Goal: Task Accomplishment & Management: Manage account settings

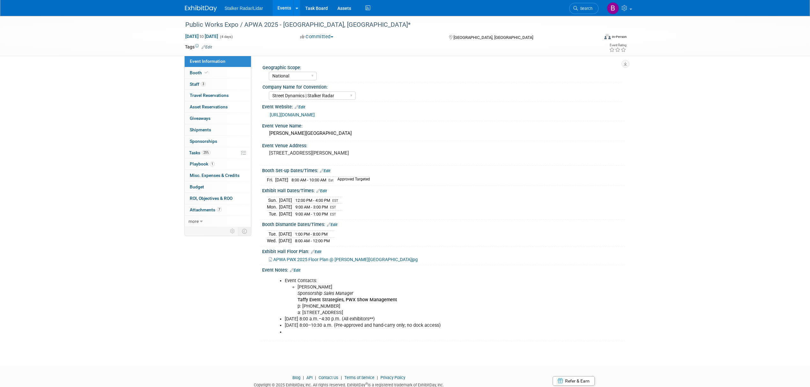
select select "National"
select select "Street Dynamics | Stalker Radar"
click at [275, 8] on link "Events" at bounding box center [284, 8] width 23 height 16
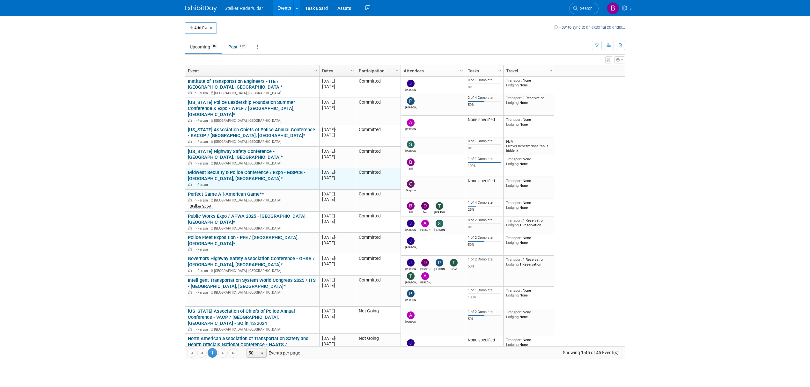
click at [243, 170] on link "Midwest Security & Police Conference / Expo - MSPCE - [GEOGRAPHIC_DATA], [GEOGR…" at bounding box center [247, 176] width 118 height 12
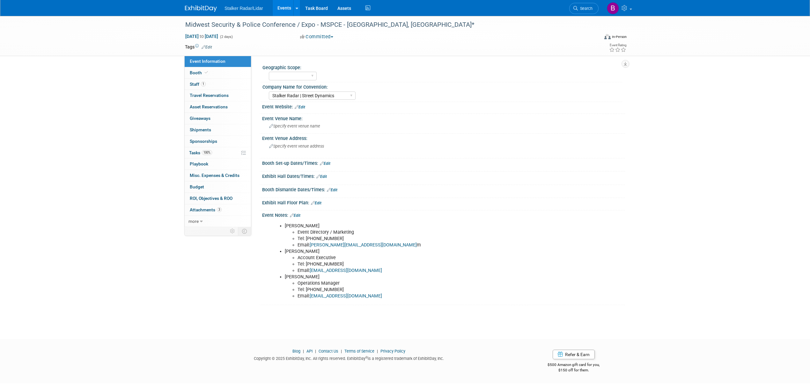
select select "Stalker Radar | Street Dynamics"
click at [205, 73] on icon at bounding box center [206, 73] width 3 height 4
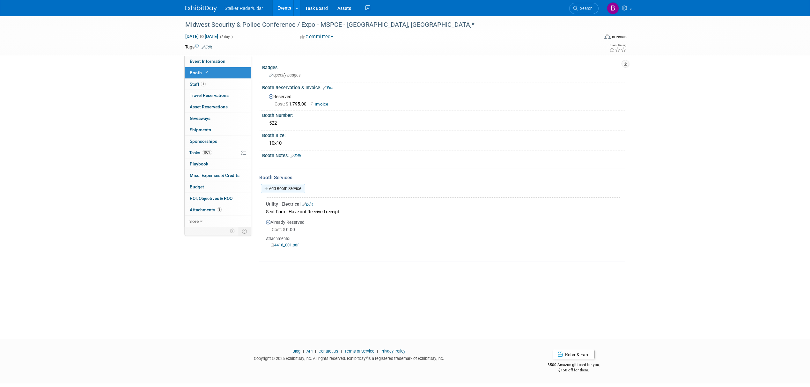
click at [286, 186] on link "Add Booth Service" at bounding box center [283, 188] width 44 height 9
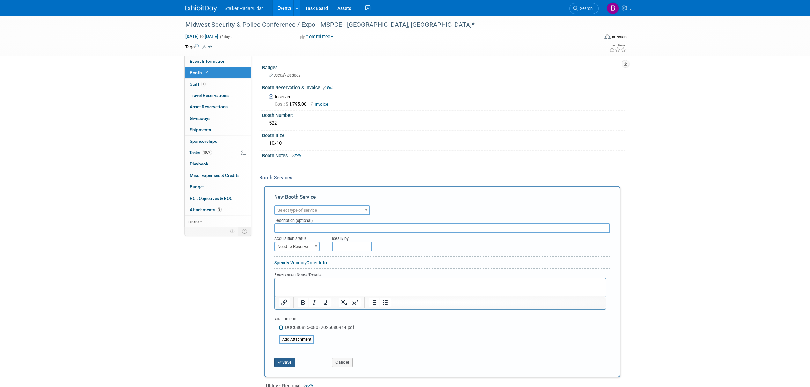
click at [287, 361] on button "Save" at bounding box center [284, 362] width 21 height 9
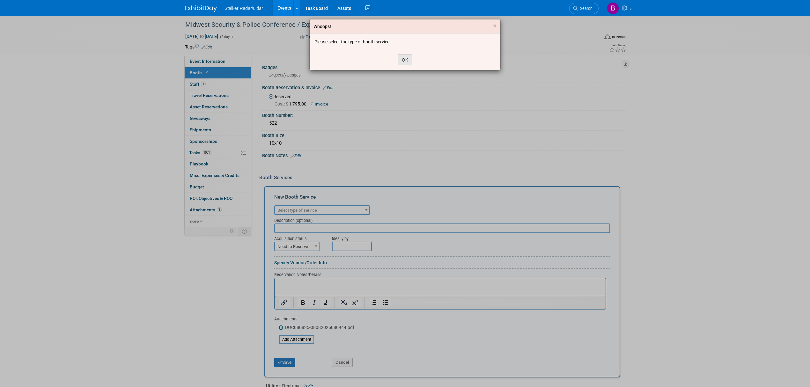
click at [399, 57] on button "OK" at bounding box center [405, 60] width 15 height 11
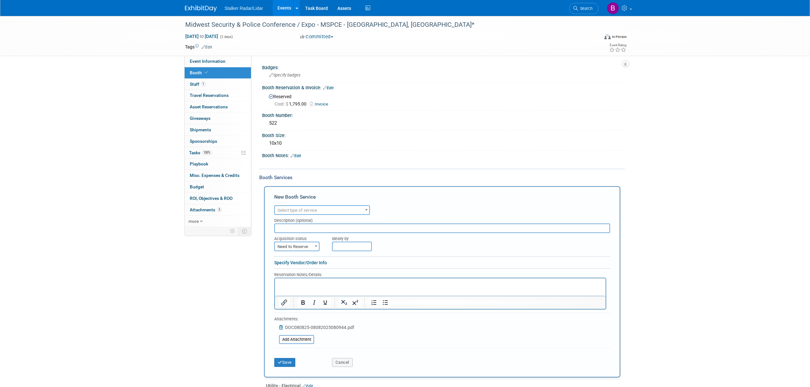
click at [296, 225] on input "text" at bounding box center [442, 229] width 336 height 10
drag, startPoint x: 290, startPoint y: 226, endPoint x: 408, endPoint y: 232, distance: 118.2
click at [408, 233] on div "Ideally by" at bounding box center [457, 237] width 250 height 9
drag, startPoint x: 359, startPoint y: 221, endPoint x: 239, endPoint y: 216, distance: 120.4
click at [239, 216] on div "Event Information Event Info Booth Booth 1 Staff 1 Staff 0 Travel Reservations …" at bounding box center [405, 230] width 450 height 428
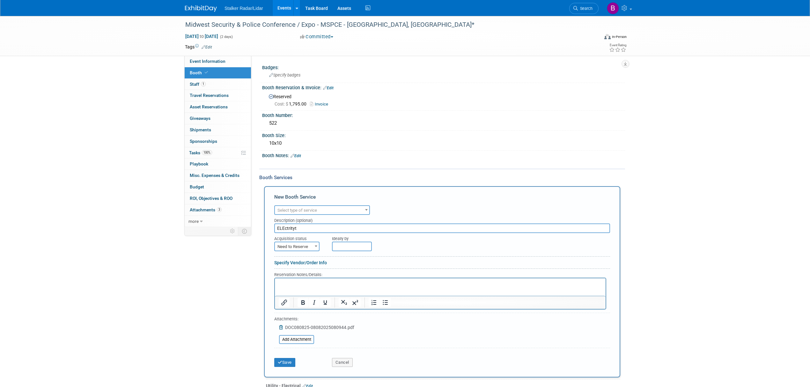
click at [307, 230] on input "ELEctrityt" at bounding box center [442, 229] width 336 height 10
drag, startPoint x: 296, startPoint y: 228, endPoint x: 248, endPoint y: 228, distance: 48.5
click at [248, 228] on div "Event Information Event Info Booth Booth 1 Staff 1 Staff 0 Travel Reservations …" at bounding box center [405, 230] width 450 height 428
type input "Receipt"
click at [309, 210] on span "Select type of service" at bounding box center [298, 210] width 40 height 5
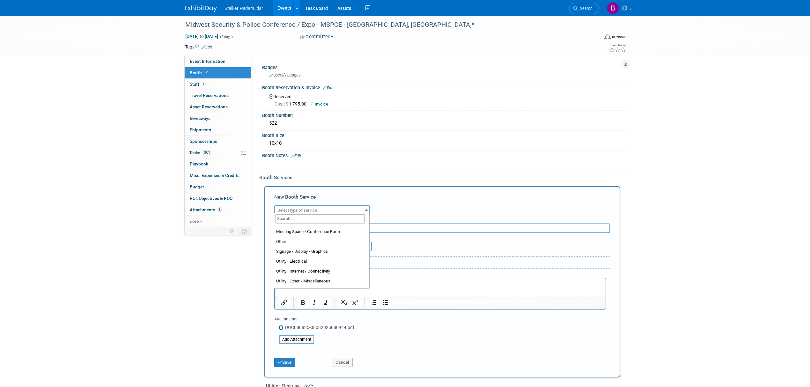
scroll to position [163, 0]
select select "8"
click at [287, 359] on button "Save" at bounding box center [284, 362] width 21 height 9
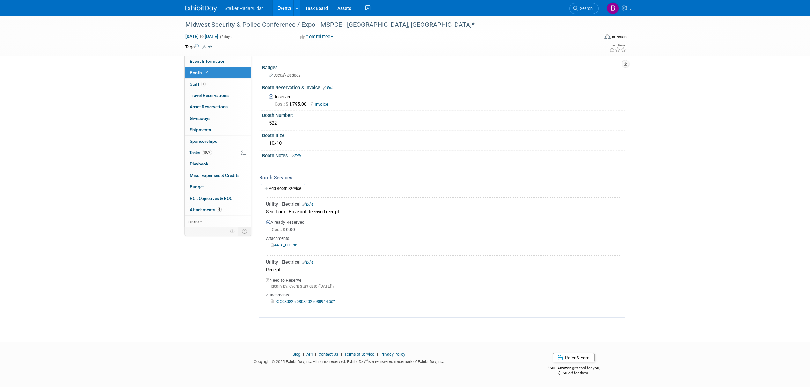
click at [311, 262] on link "Edit" at bounding box center [307, 262] width 11 height 4
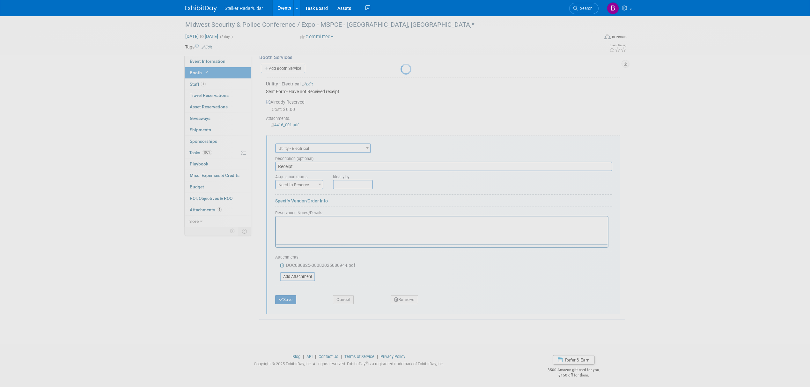
scroll to position [0, 0]
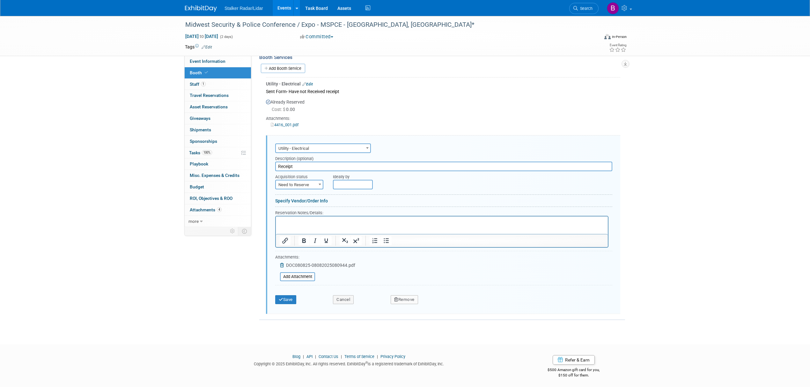
click at [294, 183] on span "Need to Reserve" at bounding box center [299, 185] width 47 height 9
select select "2"
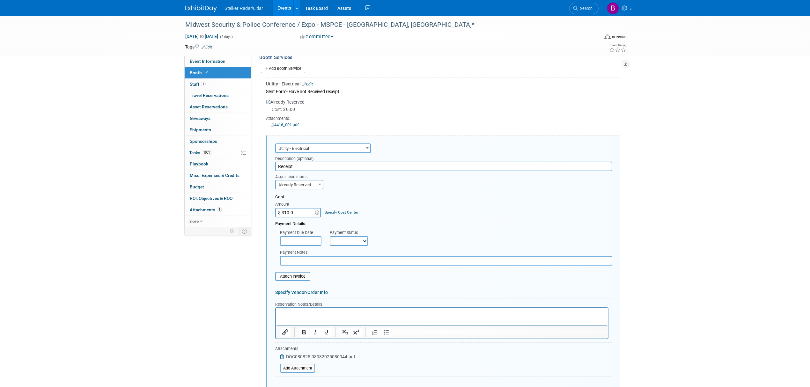
type input "$ 310.00"
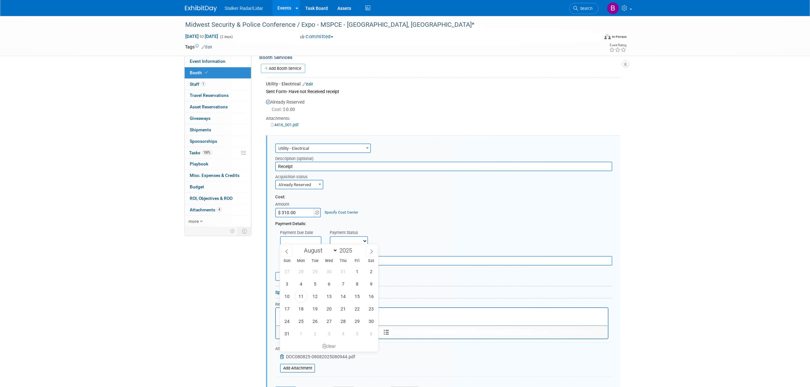
click at [309, 239] on input "text" at bounding box center [300, 241] width 41 height 10
click at [300, 300] on span "11" at bounding box center [301, 296] width 12 height 12
type input "[DATE]"
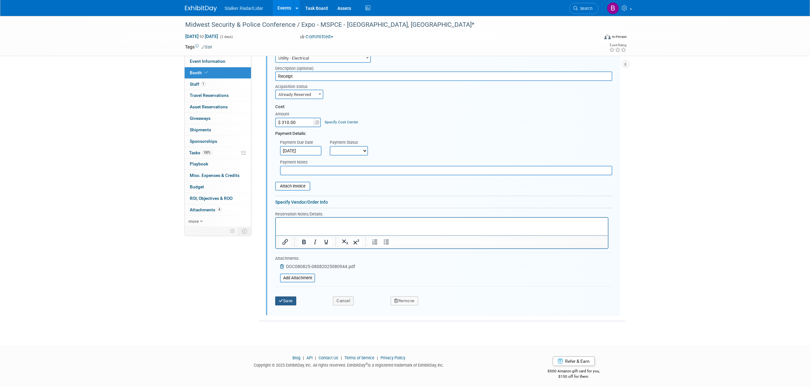
click at [285, 297] on button "Save" at bounding box center [285, 301] width 21 height 9
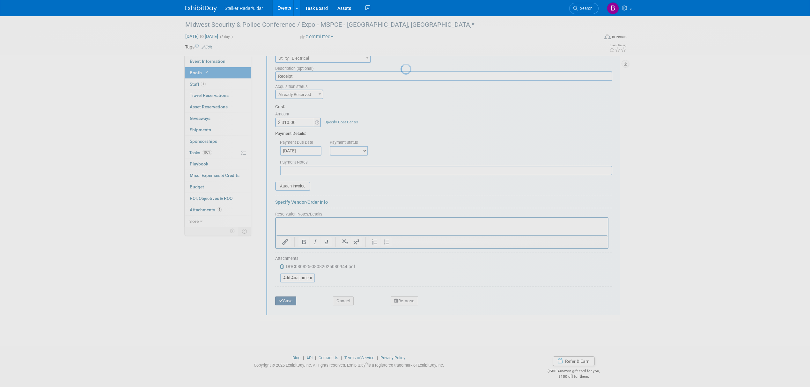
scroll to position [6, 0]
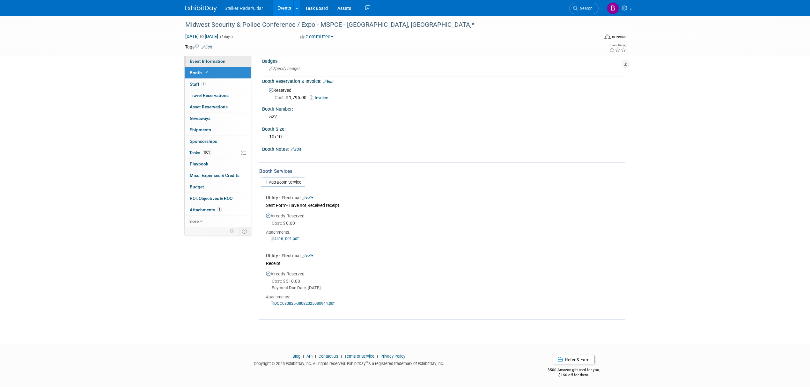
click at [216, 63] on span "Event Information" at bounding box center [208, 61] width 36 height 5
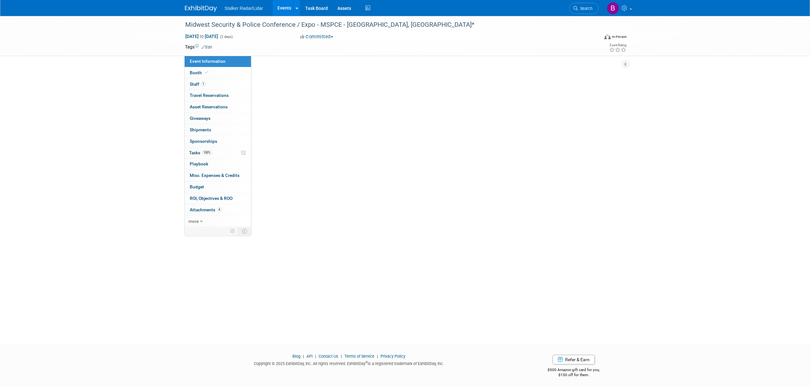
scroll to position [0, 0]
select select "Stalker Radar | Street Dynamics"
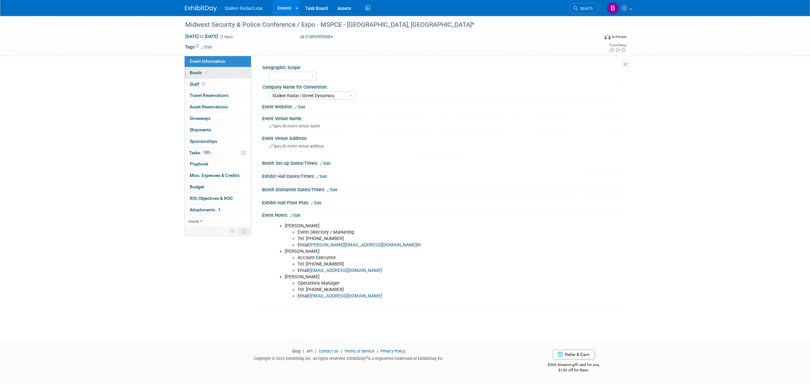
click at [204, 77] on link "Booth" at bounding box center [218, 72] width 66 height 11
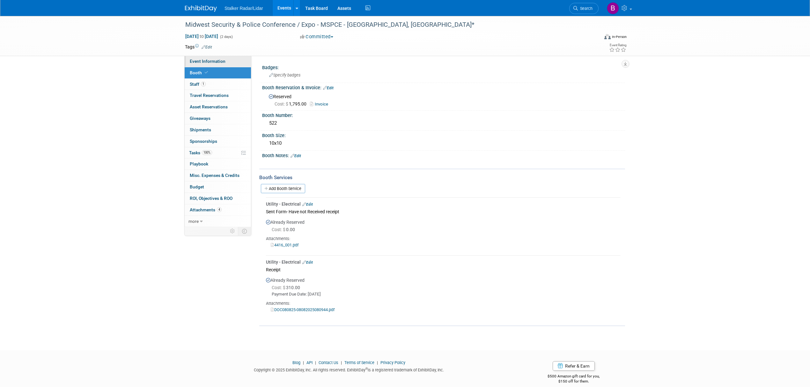
click at [198, 58] on link "Event Information" at bounding box center [218, 61] width 66 height 11
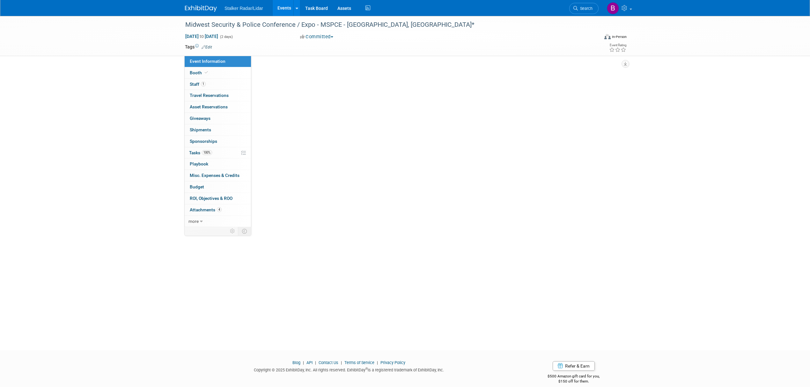
select select "Stalker Radar | Street Dynamics"
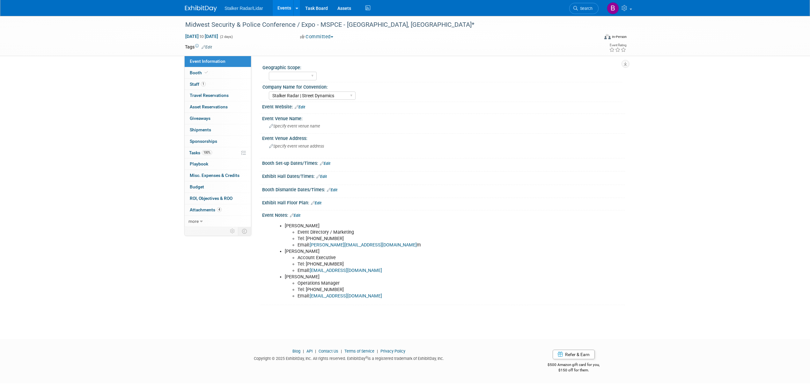
click at [286, 9] on link "Events" at bounding box center [284, 8] width 23 height 16
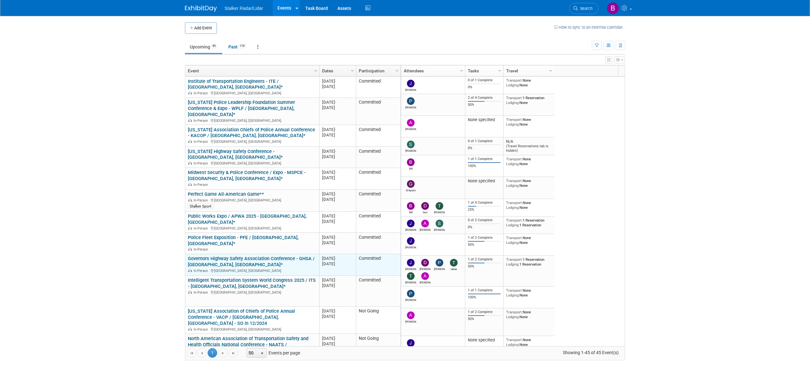
click at [237, 256] on link "Governors Highway Safety Association Conference - GHSA / [GEOGRAPHIC_DATA], [GE…" at bounding box center [251, 262] width 127 height 12
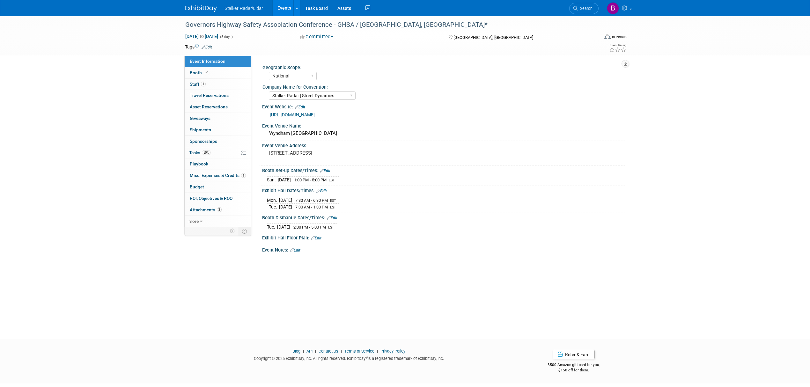
select select "National"
select select "Stalker Radar | Street Dynamics"
click at [576, 13] on link "Search" at bounding box center [584, 8] width 29 height 11
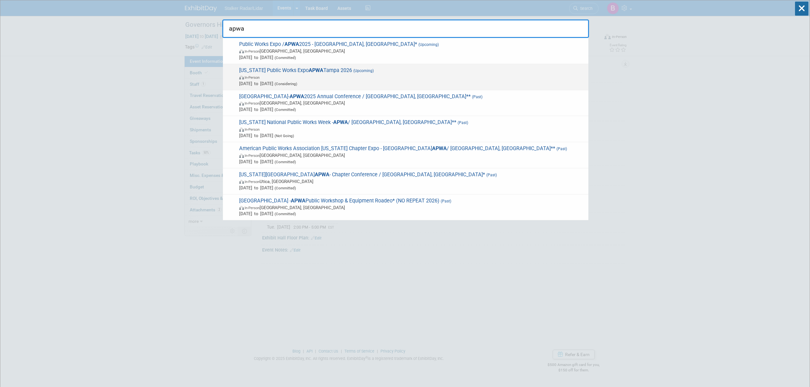
type input "apwa"
click at [309, 69] on strong "APWA" at bounding box center [316, 70] width 15 height 6
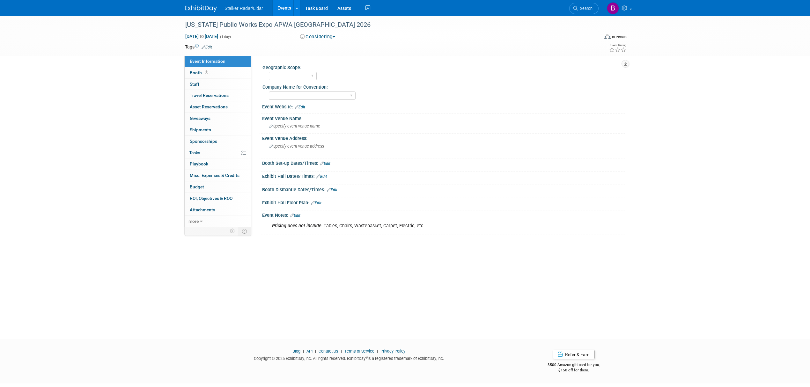
click at [280, 8] on link "Events" at bounding box center [284, 8] width 23 height 16
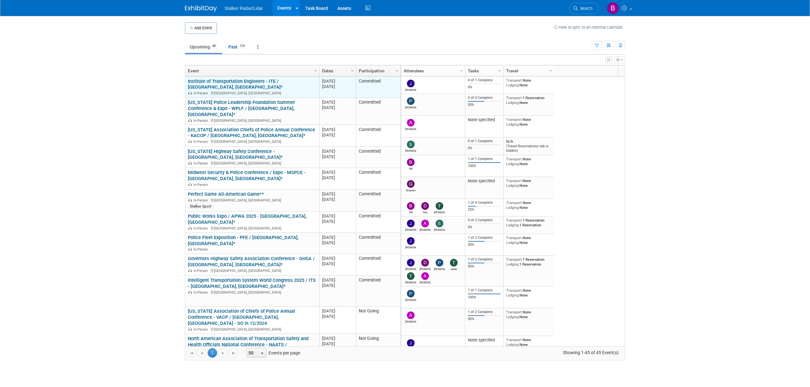
click at [263, 90] on div "In-Person Orlando, FL" at bounding box center [252, 92] width 129 height 5
click at [263, 80] on link "Institute of Transportation Engineers - ITE / [GEOGRAPHIC_DATA], [GEOGRAPHIC_DA…" at bounding box center [235, 84] width 95 height 12
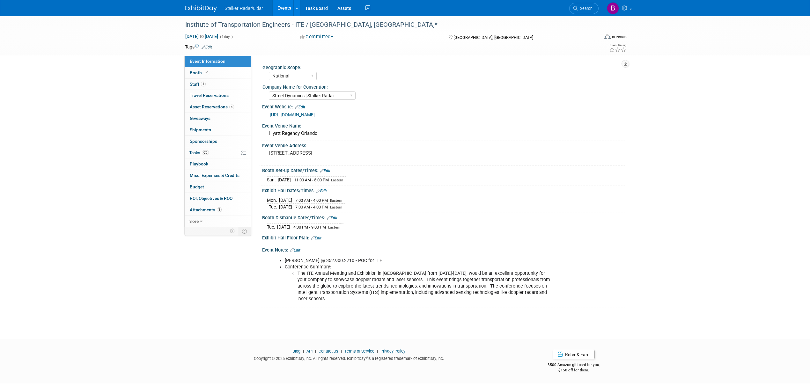
select select "National"
select select "Street Dynamics | Stalker Radar"
